Goal: Information Seeking & Learning: Compare options

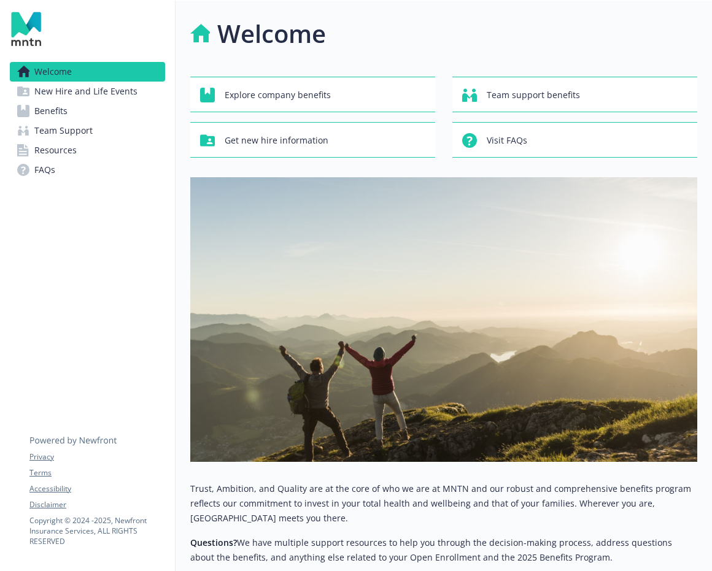
click at [125, 87] on span "New Hire and Life Events" at bounding box center [85, 92] width 103 height 20
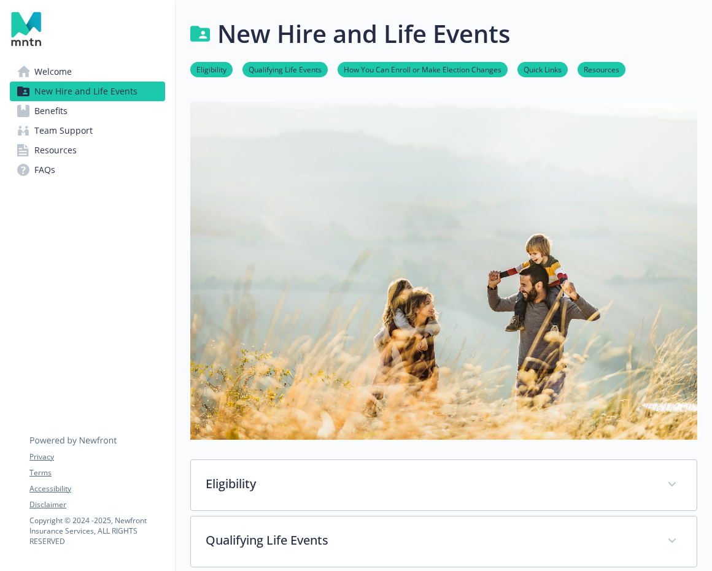
click at [114, 112] on link "Benefits" at bounding box center [87, 111] width 155 height 20
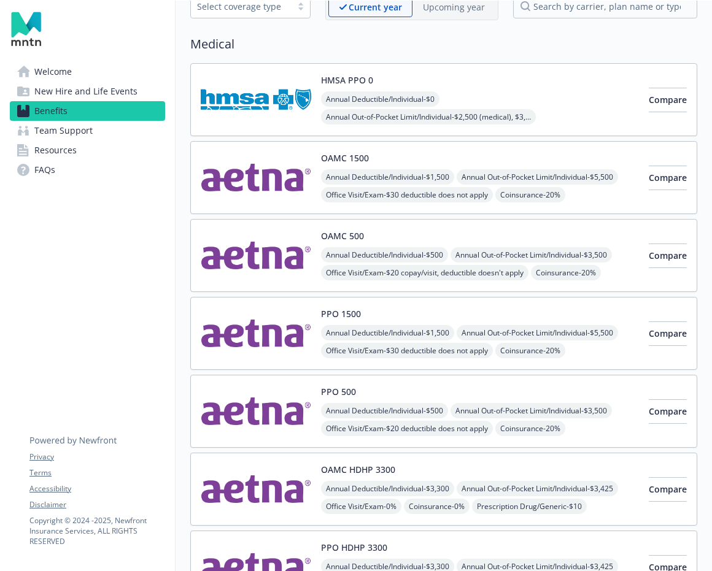
scroll to position [74, 0]
click at [513, 150] on div "OAMC 1500 Annual Deductible/Individual - $1,500 Annual Out-of-Pocket Limit/Indi…" at bounding box center [443, 177] width 507 height 73
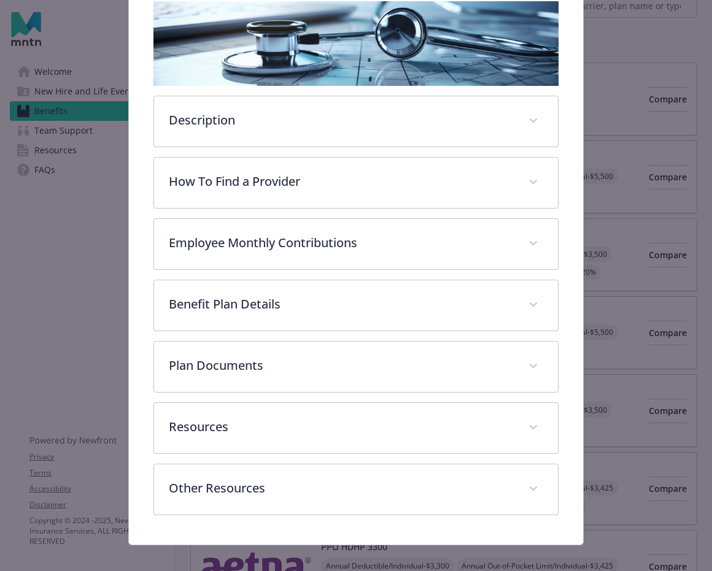
scroll to position [219, 0]
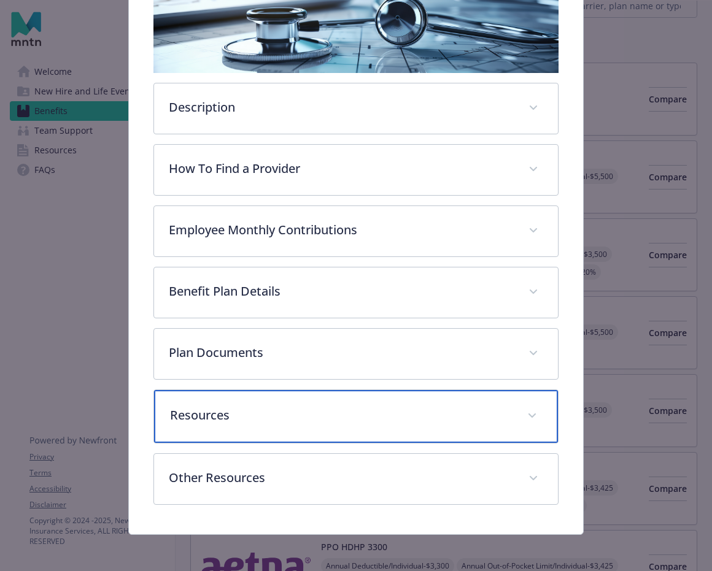
click at [296, 421] on p "Resources" at bounding box center [341, 415] width 342 height 18
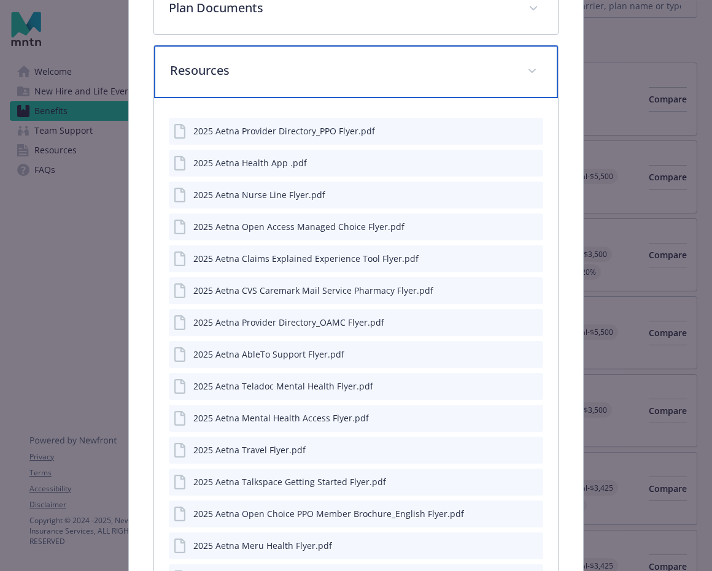
scroll to position [566, 0]
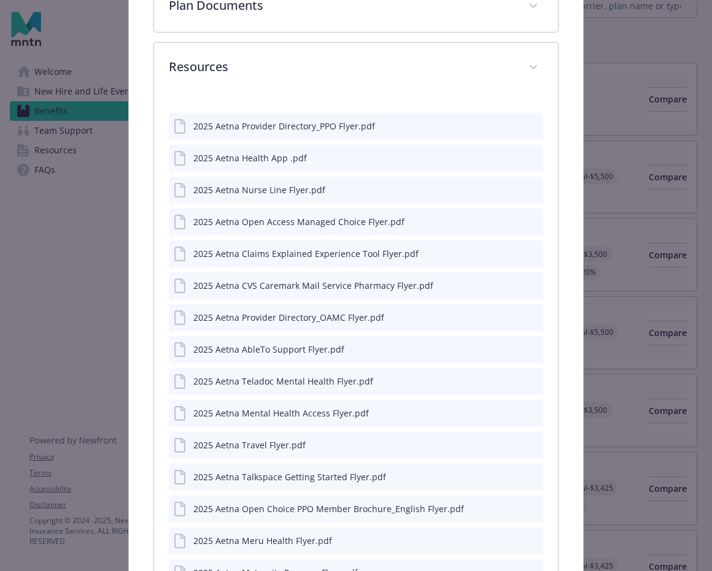
click at [312, 515] on div "2025 Aetna Open Choice PPO Member Brochure_English Flyer.pdf" at bounding box center [328, 509] width 271 height 13
click at [535, 508] on icon "preview file" at bounding box center [531, 508] width 11 height 9
click at [539, 314] on div "2025 Aetna Provider Directory_OAMC Flyer.pdf" at bounding box center [356, 317] width 374 height 27
click at [532, 312] on icon "preview file" at bounding box center [531, 316] width 11 height 9
click at [533, 123] on icon "preview file" at bounding box center [531, 125] width 11 height 9
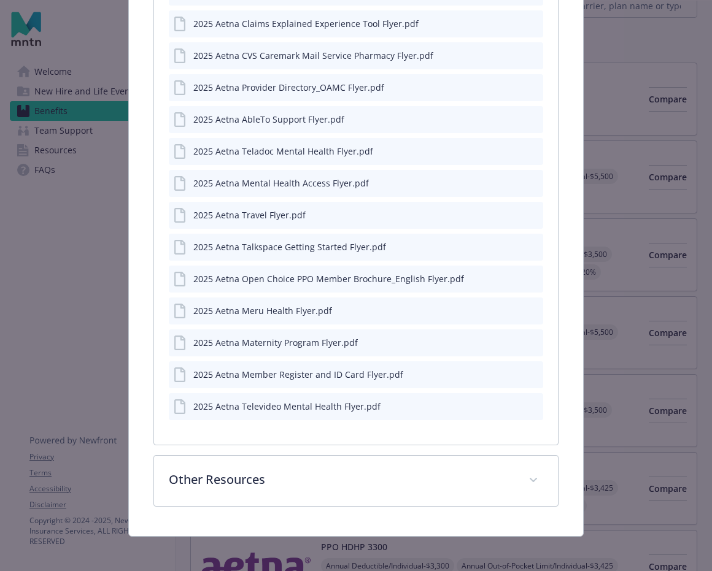
scroll to position [800, 0]
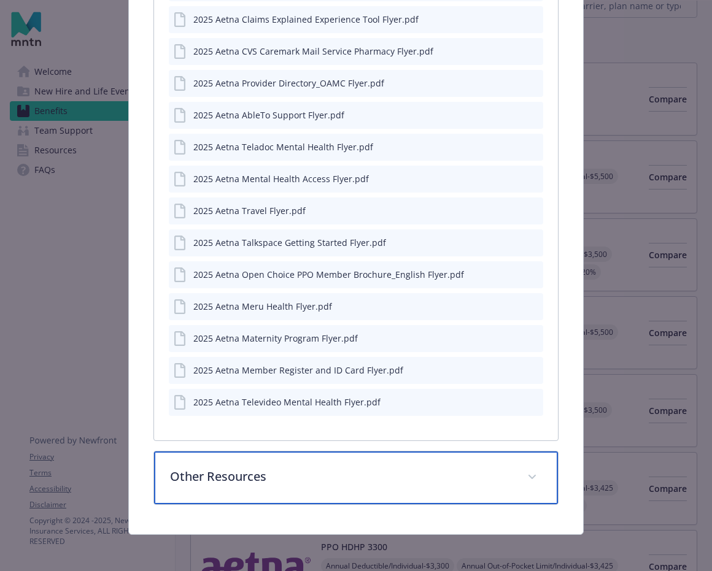
click at [318, 471] on p "Other Resources" at bounding box center [341, 477] width 342 height 18
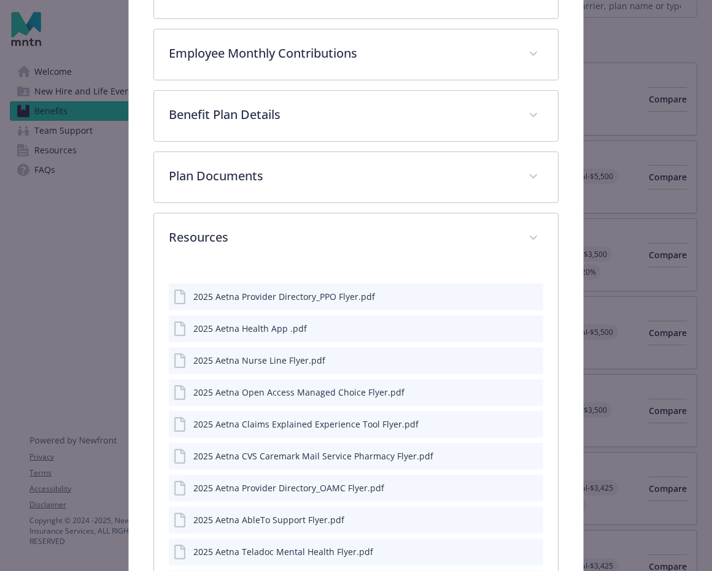
scroll to position [0, 0]
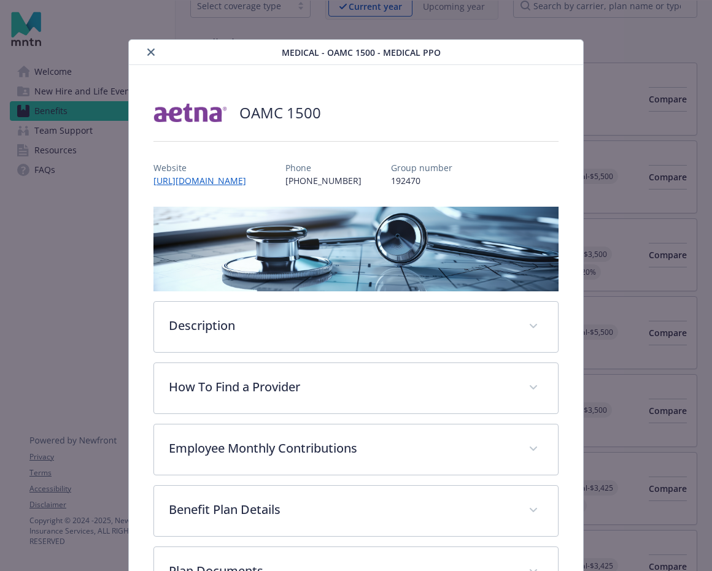
click at [150, 55] on icon "close" at bounding box center [150, 51] width 7 height 7
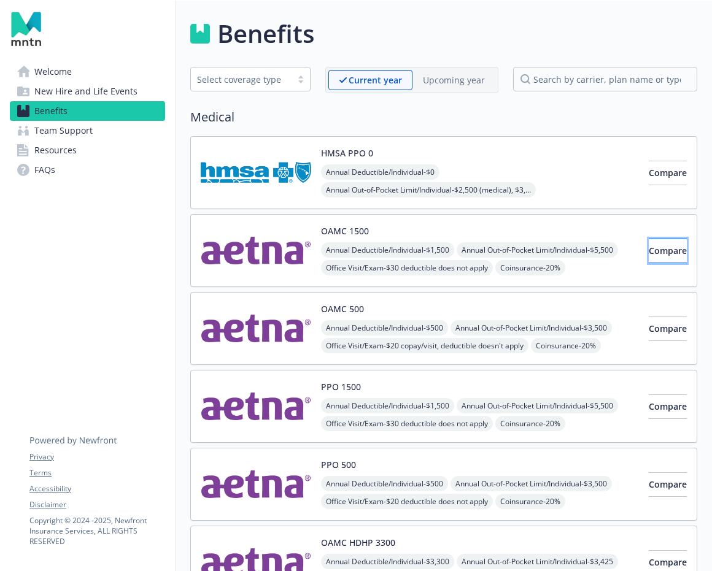
click at [676, 253] on button "Compare" at bounding box center [668, 251] width 38 height 25
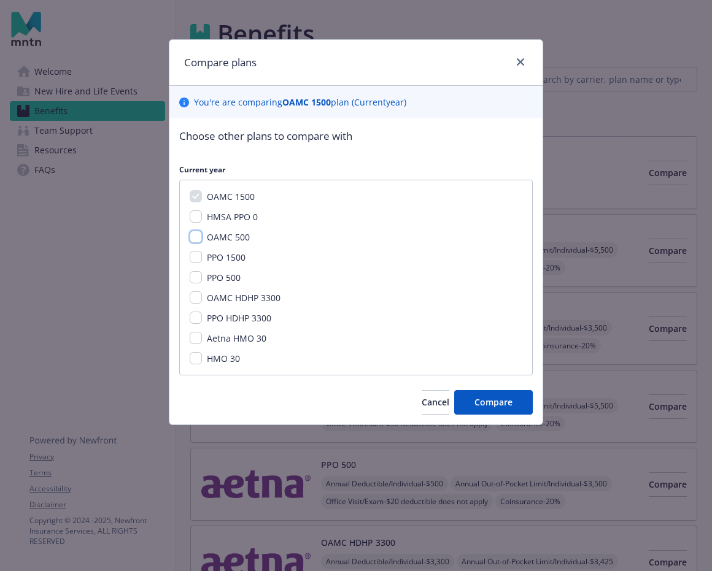
click at [197, 237] on input "OAMC 500" at bounding box center [196, 237] width 12 height 12
checkbox input "true"
click at [194, 256] on input "PPO 1500" at bounding box center [196, 257] width 12 height 12
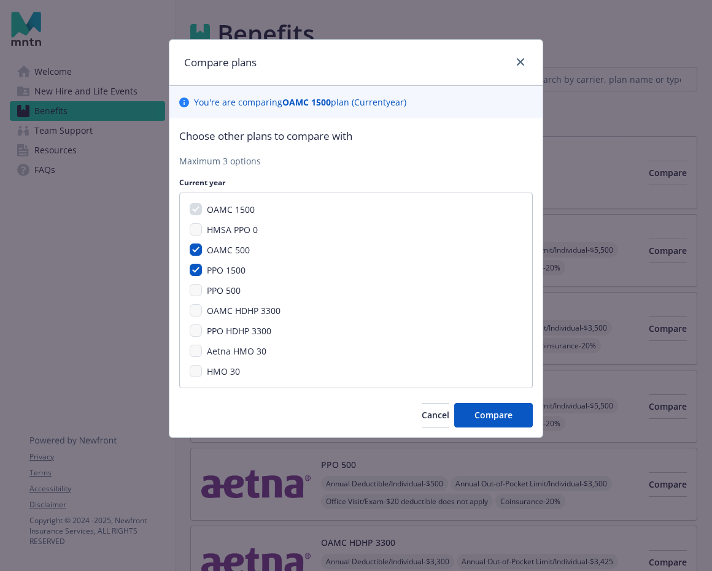
click at [196, 262] on div "OAMC 1500 HMSA PPO 0 OAMC 500 PPO 1500 PPO 500 OAMC HDHP 3300 PPO HDHP 3300 Aet…" at bounding box center [356, 291] width 354 height 196
click at [195, 270] on input "PPO 1500" at bounding box center [196, 270] width 12 height 12
checkbox input "false"
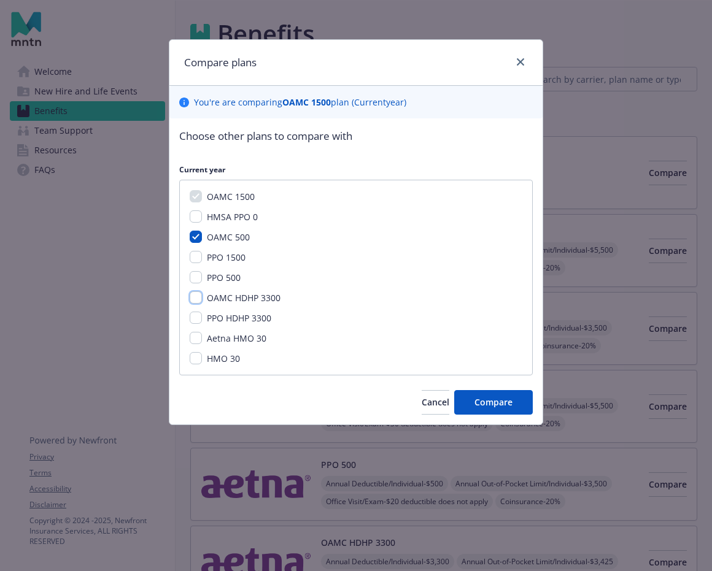
click at [201, 298] on input "OAMC HDHP 3300" at bounding box center [196, 298] width 12 height 12
checkbox input "true"
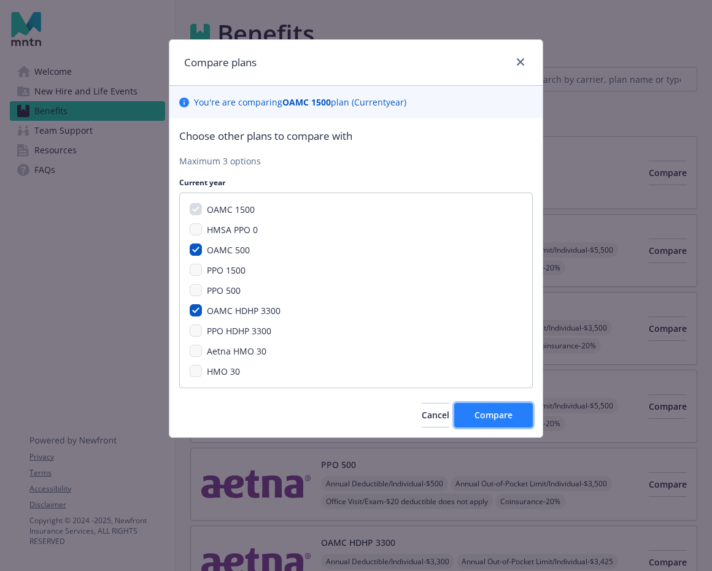
click at [517, 417] on button "Compare" at bounding box center [493, 415] width 79 height 25
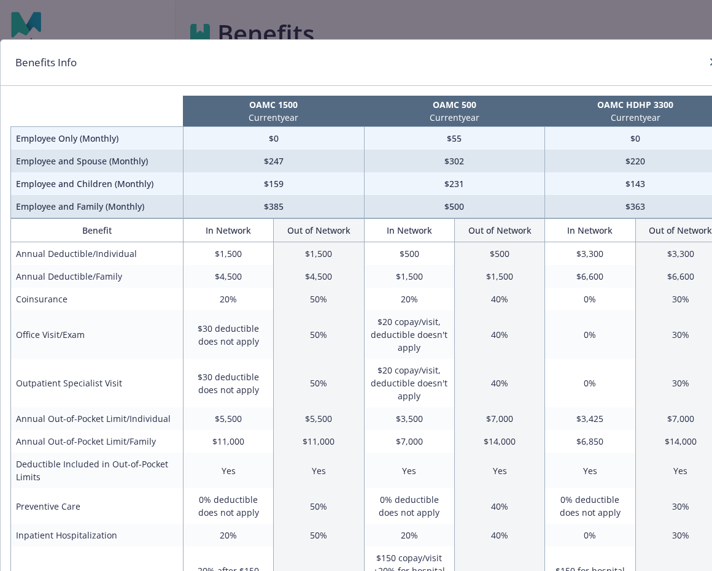
click at [257, 155] on td "$247" at bounding box center [273, 161] width 181 height 23
drag, startPoint x: 262, startPoint y: 211, endPoint x: 306, endPoint y: 211, distance: 44.2
click at [306, 211] on td "$385" at bounding box center [273, 206] width 181 height 23
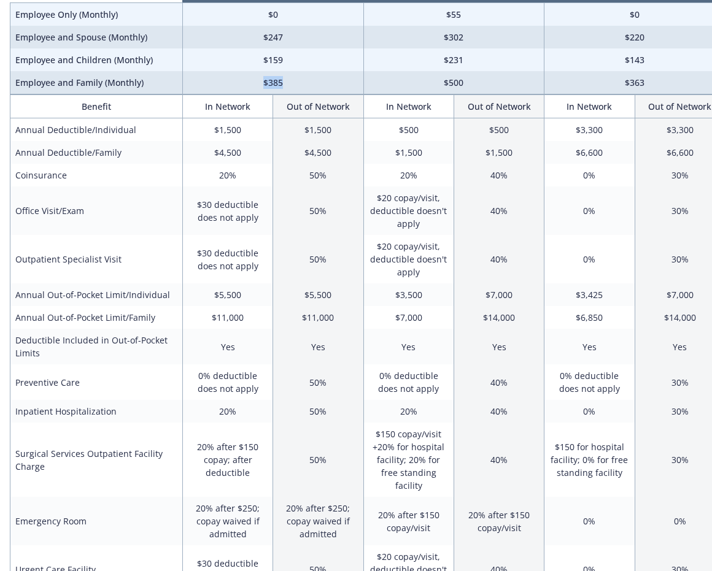
scroll to position [125, 1]
drag, startPoint x: 214, startPoint y: 131, endPoint x: 266, endPoint y: 128, distance: 52.3
click at [266, 128] on td "$1,500" at bounding box center [227, 129] width 90 height 23
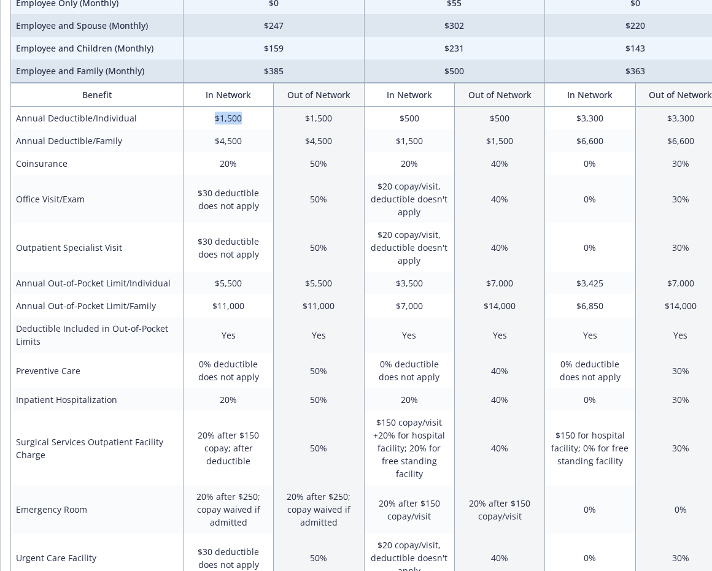
scroll to position [0, 0]
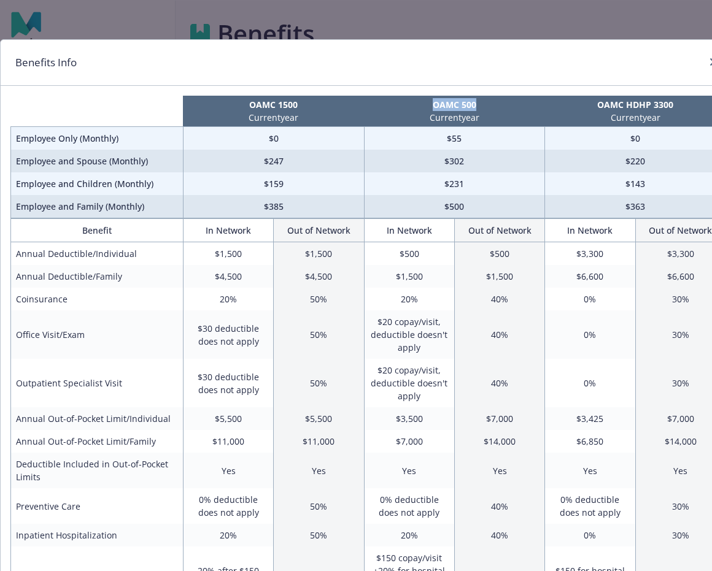
drag, startPoint x: 431, startPoint y: 105, endPoint x: 504, endPoint y: 103, distance: 73.1
click at [504, 103] on p "OAMC 500" at bounding box center [454, 104] width 176 height 13
click at [403, 258] on td "$500" at bounding box center [409, 253] width 90 height 23
drag, startPoint x: 402, startPoint y: 255, endPoint x: 458, endPoint y: 256, distance: 55.9
click at [458, 257] on tr "Annual Deductible/Individual $1,500 $1,500 $500 $500 $3,300 $3,300" at bounding box center [368, 253] width 715 height 23
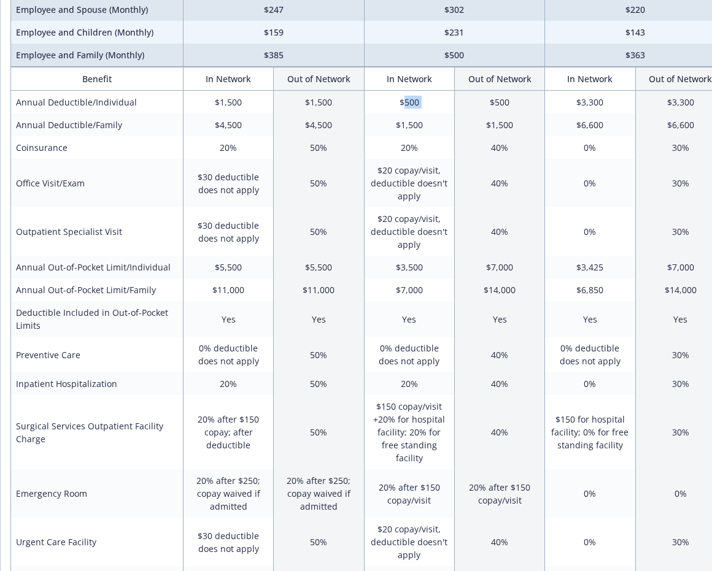
scroll to position [153, 0]
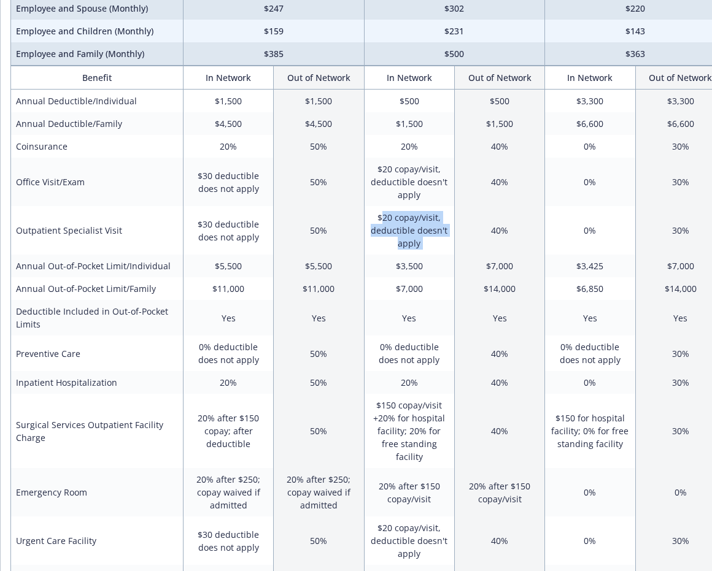
drag, startPoint x: 383, startPoint y: 217, endPoint x: 467, endPoint y: 216, distance: 84.1
click at [467, 216] on tr "Outpatient Specialist Visit $30 deductible does not apply 50% $20 copay/visit, …" at bounding box center [368, 230] width 715 height 48
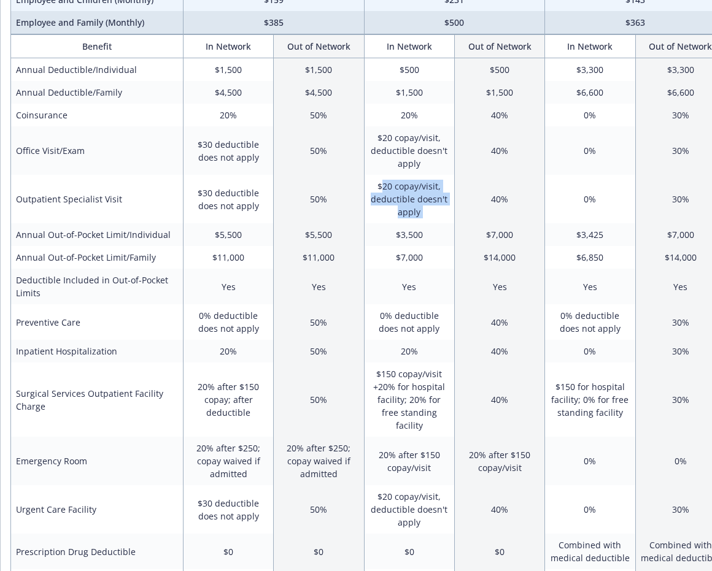
scroll to position [188, 0]
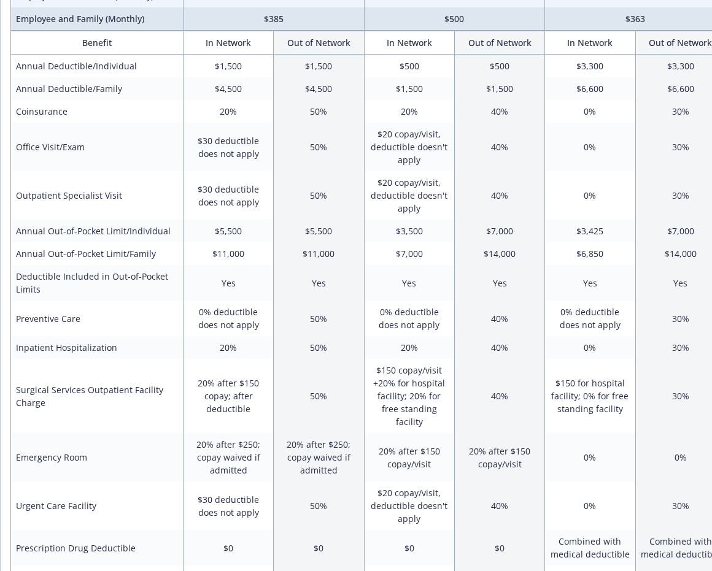
click at [401, 241] on td "$3,500" at bounding box center [409, 231] width 90 height 23
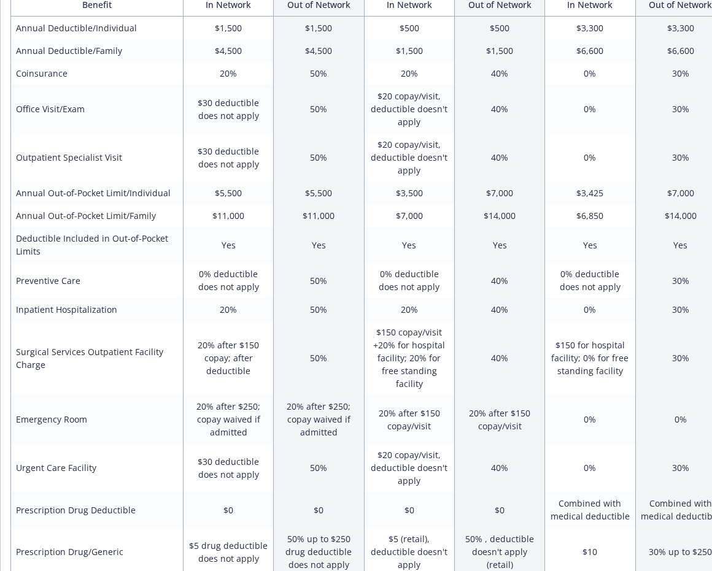
scroll to position [228, 0]
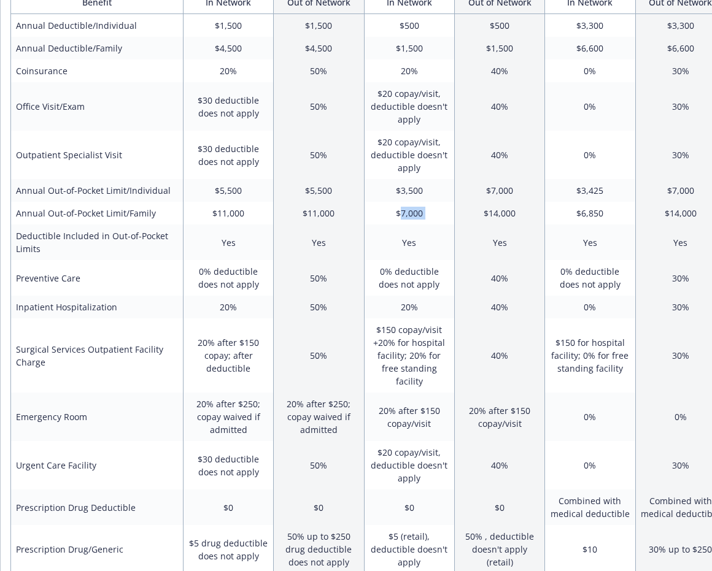
drag, startPoint x: 400, startPoint y: 214, endPoint x: 457, endPoint y: 213, distance: 57.1
click at [458, 213] on tr "Annual Out-of-Pocket Limit/Family $11,000 $11,000 $7,000 $14,000 $6,850 $14,000" at bounding box center [368, 213] width 715 height 23
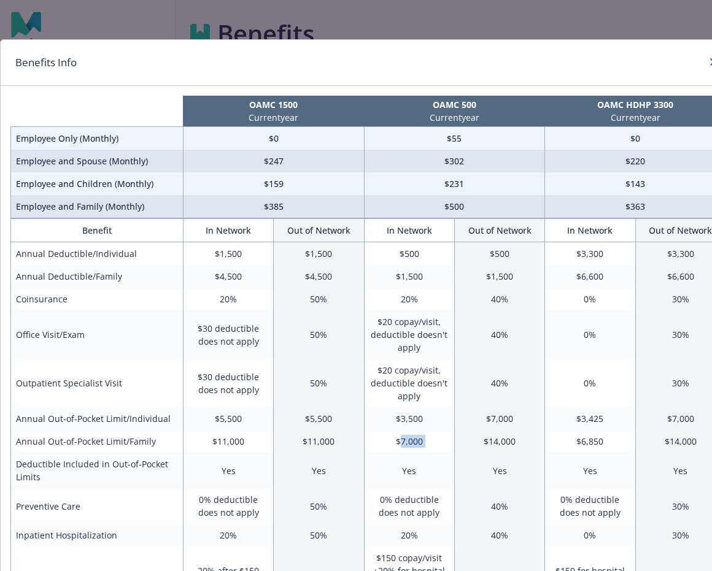
scroll to position [2, 0]
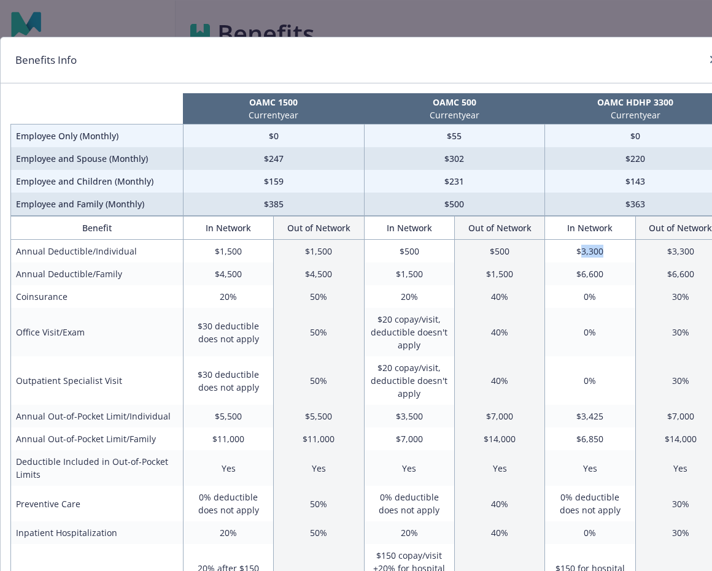
drag, startPoint x: 582, startPoint y: 253, endPoint x: 602, endPoint y: 253, distance: 19.6
click at [602, 253] on td "$3,300" at bounding box center [590, 251] width 90 height 23
click at [585, 274] on td "$6,600" at bounding box center [590, 274] width 90 height 23
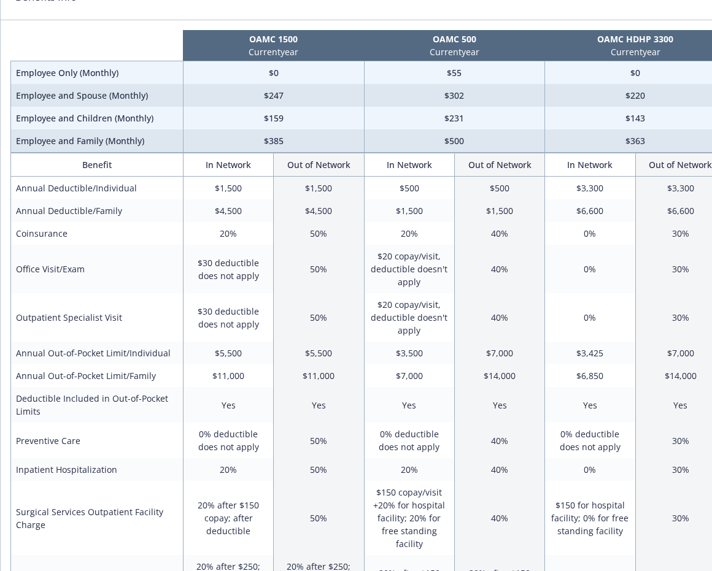
scroll to position [69, 0]
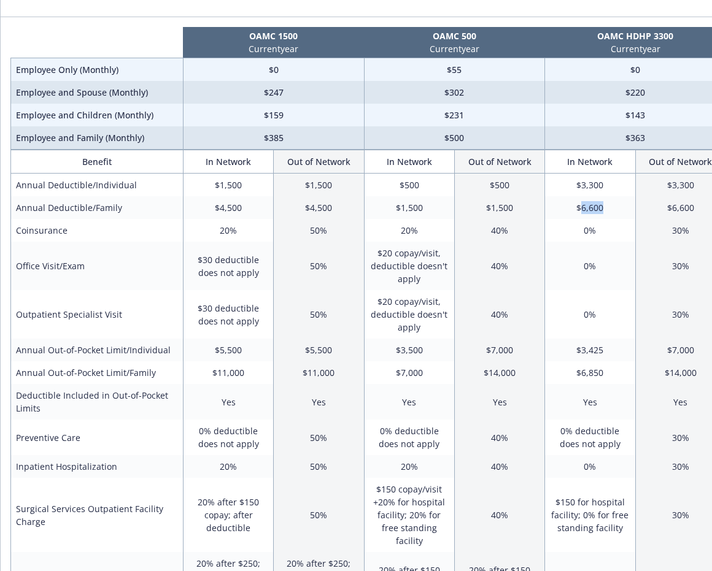
drag, startPoint x: 581, startPoint y: 211, endPoint x: 627, endPoint y: 217, distance: 46.5
click at [627, 217] on td "$6,600" at bounding box center [590, 207] width 90 height 23
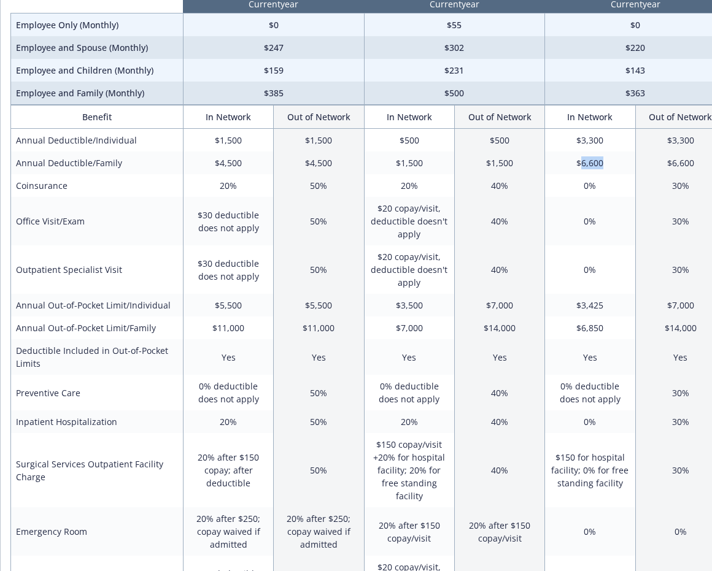
scroll to position [139, 0]
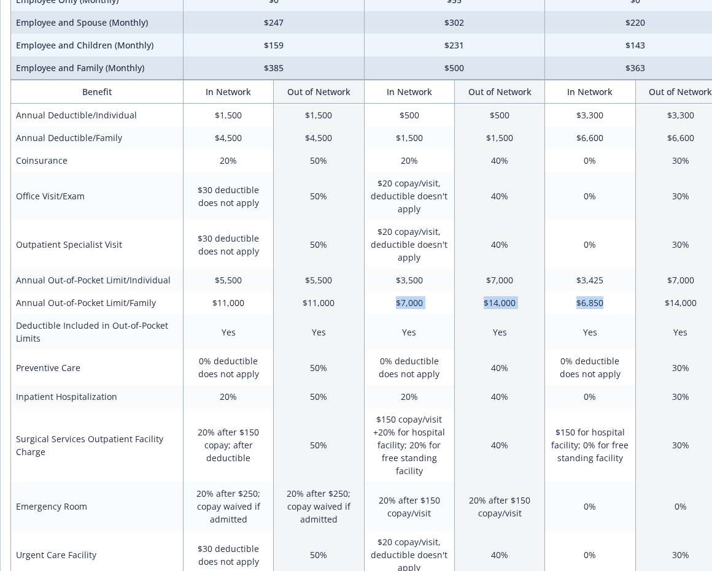
drag, startPoint x: 611, startPoint y: 304, endPoint x: 344, endPoint y: 309, distance: 266.4
click at [344, 309] on tr "Annual Out-of-Pocket Limit/Family $11,000 $11,000 $7,000 $14,000 $6,850 $14,000" at bounding box center [368, 303] width 715 height 23
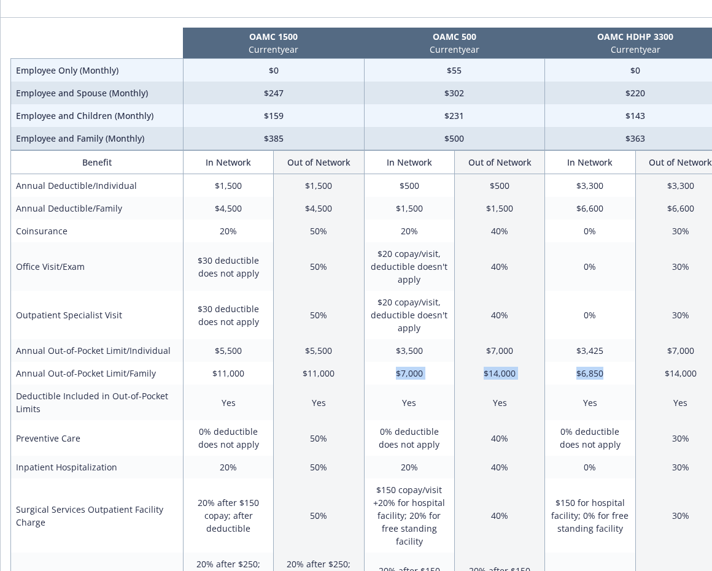
scroll to position [69, 0]
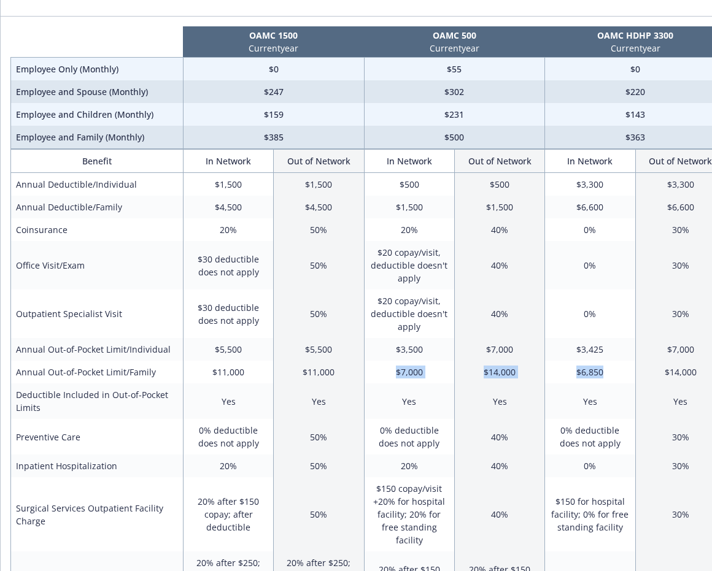
click at [390, 368] on td "$7,000" at bounding box center [409, 372] width 90 height 23
drag, startPoint x: 393, startPoint y: 371, endPoint x: 437, endPoint y: 377, distance: 44.0
click at [437, 377] on td "$7,000" at bounding box center [409, 372] width 90 height 23
drag, startPoint x: 211, startPoint y: 372, endPoint x: 265, endPoint y: 378, distance: 54.4
click at [265, 378] on td "$11,000" at bounding box center [228, 372] width 90 height 23
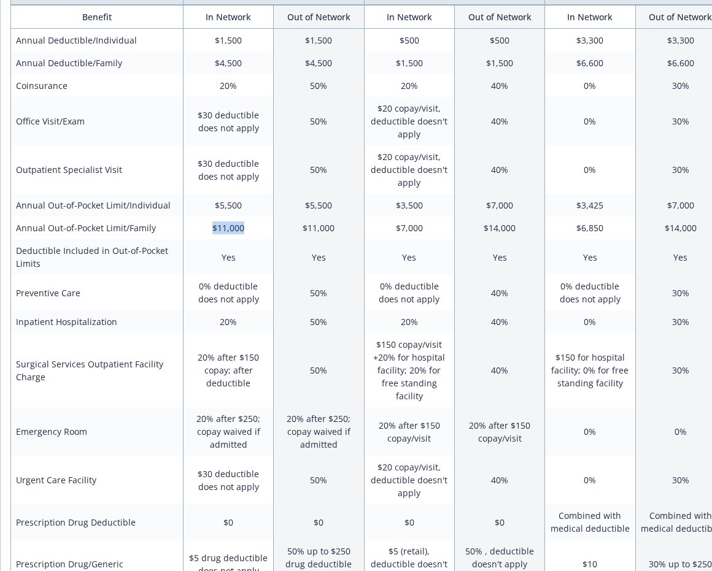
scroll to position [0, 0]
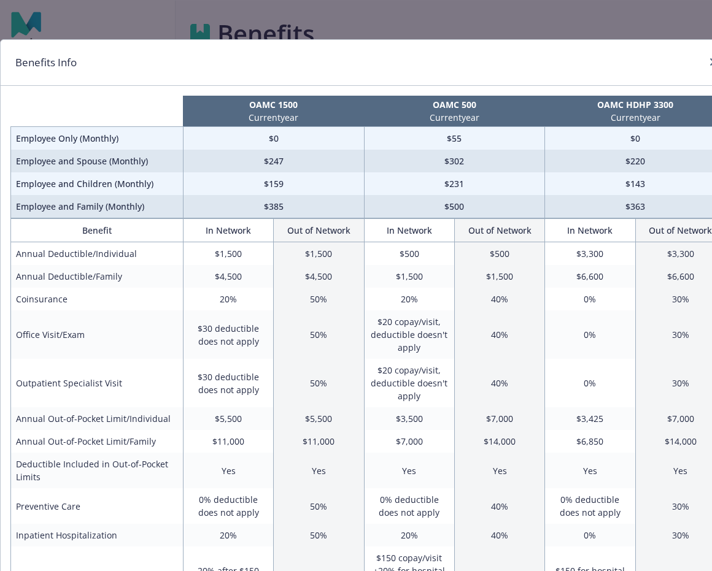
click at [599, 25] on div "Benefits Info OAMC 1500 Current year OAMC 500 Current year OAMC HDHP 3300 Curre…" at bounding box center [356, 285] width 712 height 571
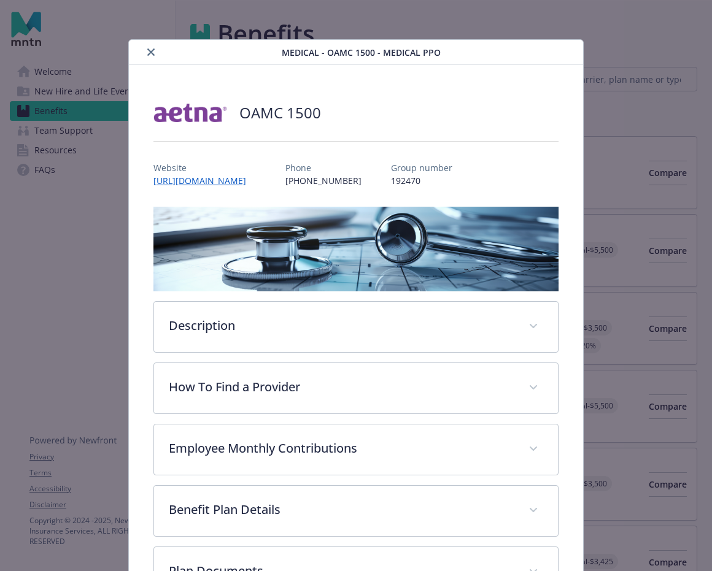
scroll to position [37, 0]
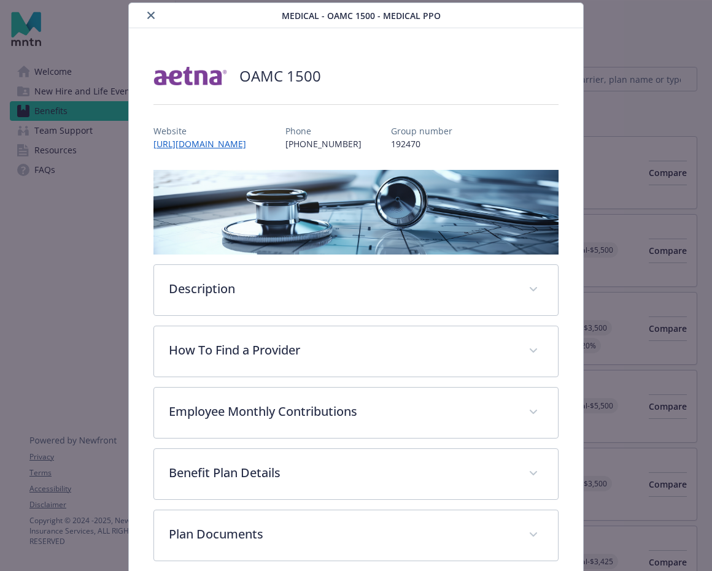
click at [155, 6] on div "Medical - OAMC 1500 - Medical PPO" at bounding box center [356, 15] width 454 height 25
click at [153, 13] on icon "close" at bounding box center [150, 15] width 7 height 7
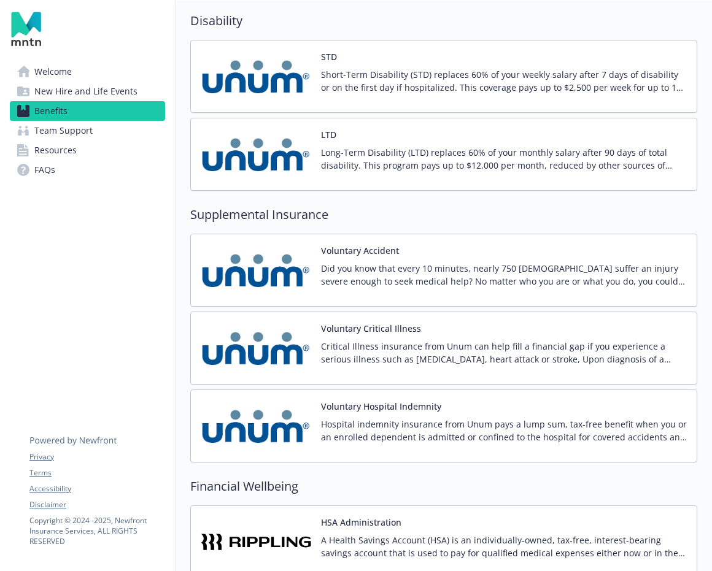
scroll to position [1425, 0]
